Goal: Task Accomplishment & Management: Use online tool/utility

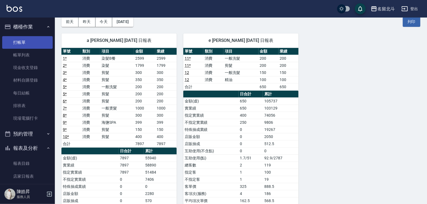
click at [28, 42] on link "打帳單" at bounding box center [27, 42] width 50 height 13
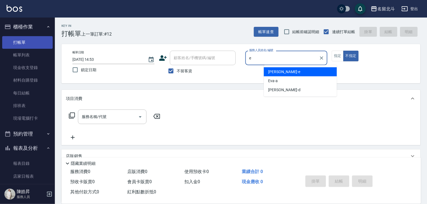
type input "[PERSON_NAME]-e"
type button "false"
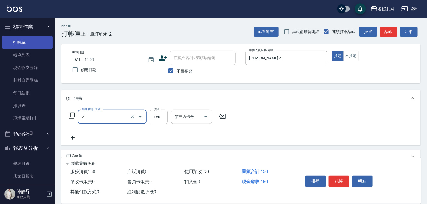
type input "一般洗髮(2)"
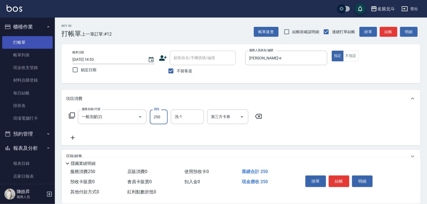
type input "250"
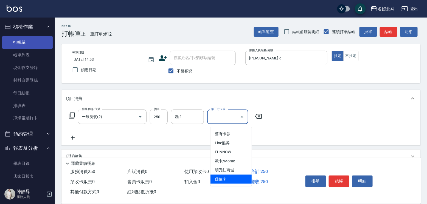
type input "儲值卡"
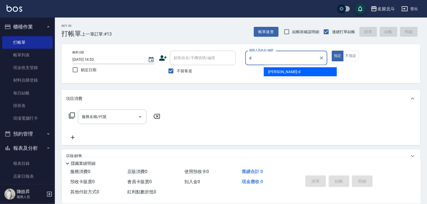
type input "[PERSON_NAME] -d"
type button "true"
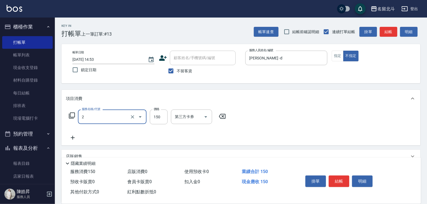
type input "一般洗髮(2)"
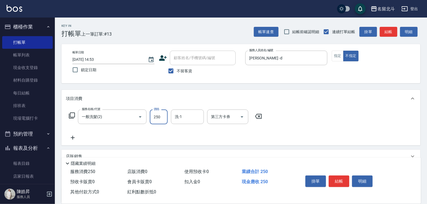
type input "250"
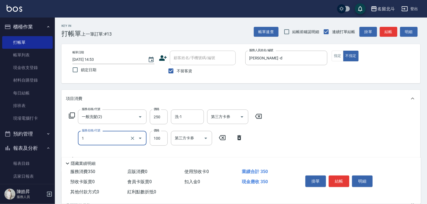
type input "剪髮(1)"
type input "118"
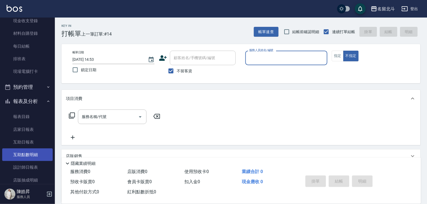
scroll to position [82, 0]
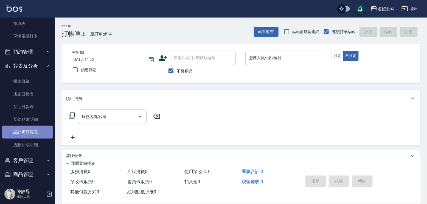
click at [35, 134] on link "設計師日報表" at bounding box center [27, 132] width 50 height 13
